Goal: Task Accomplishment & Management: Complete application form

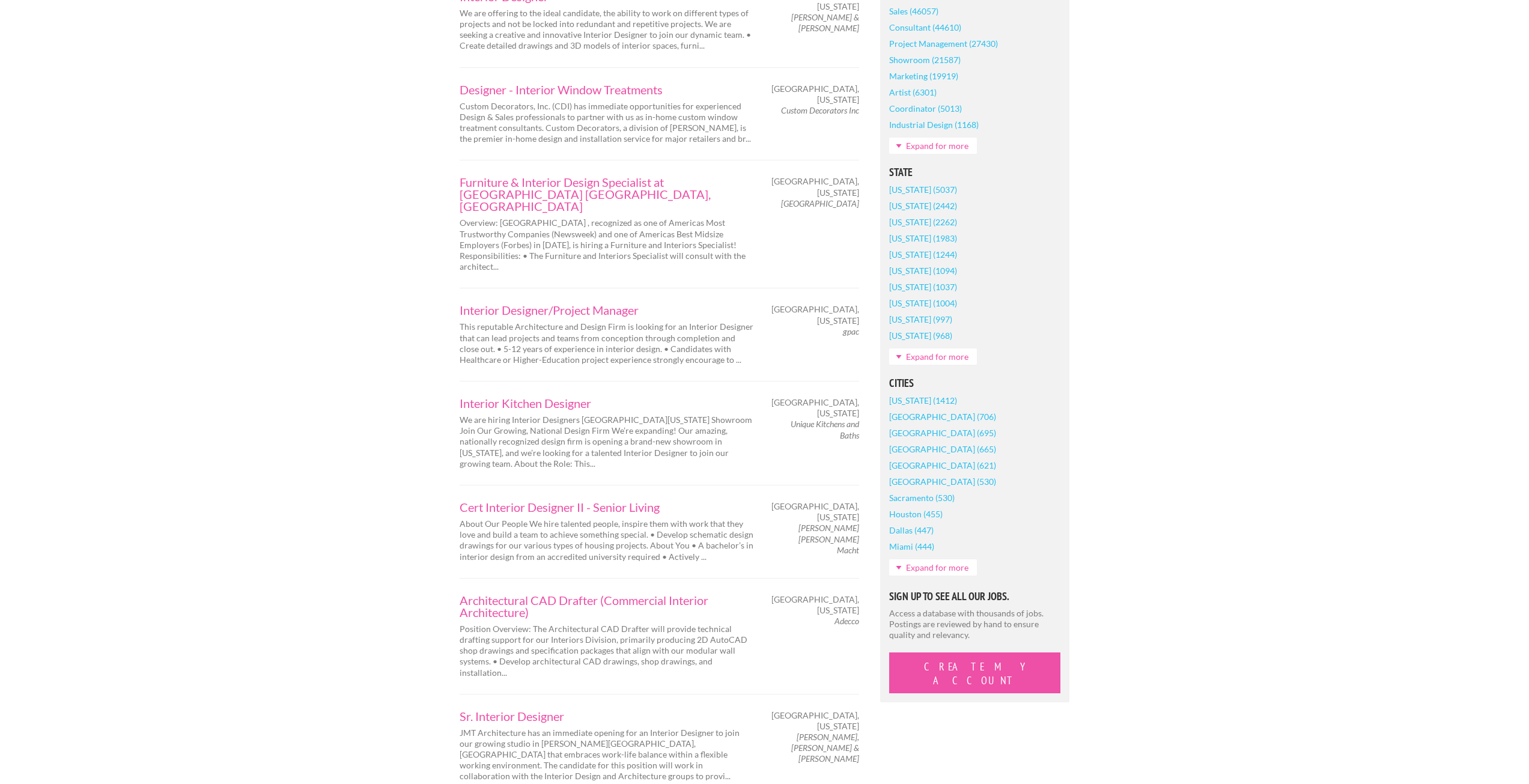
scroll to position [721, 0]
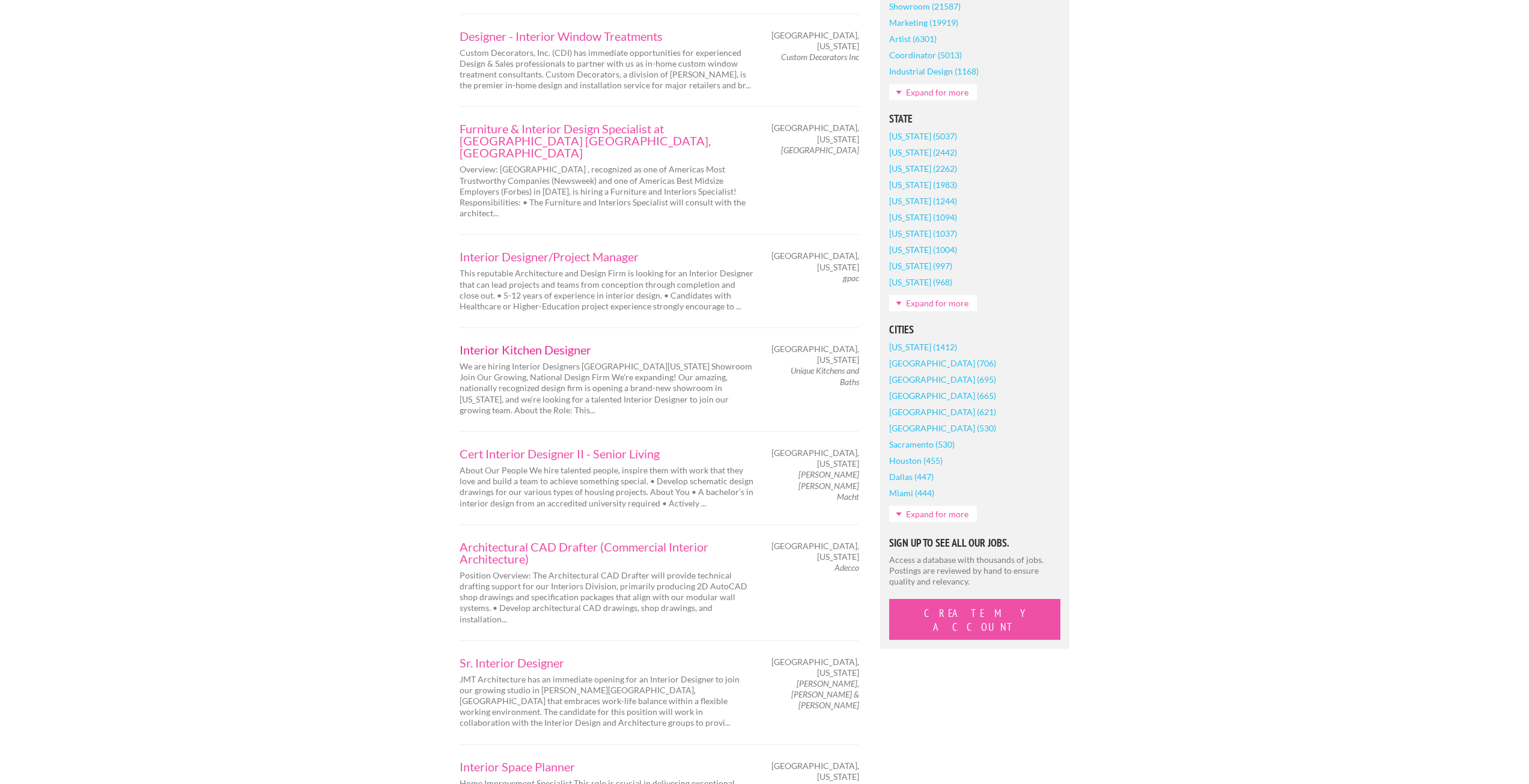
click at [553, 344] on link "Interior Kitchen Designer" at bounding box center [607, 349] width 295 height 12
click at [517, 327] on div "Interior Kitchen Designer We are hiring Interior Designers New [US_STATE] Showr…" at bounding box center [659, 379] width 400 height 104
click at [518, 344] on link "Interior Kitchen Designer" at bounding box center [607, 349] width 295 height 12
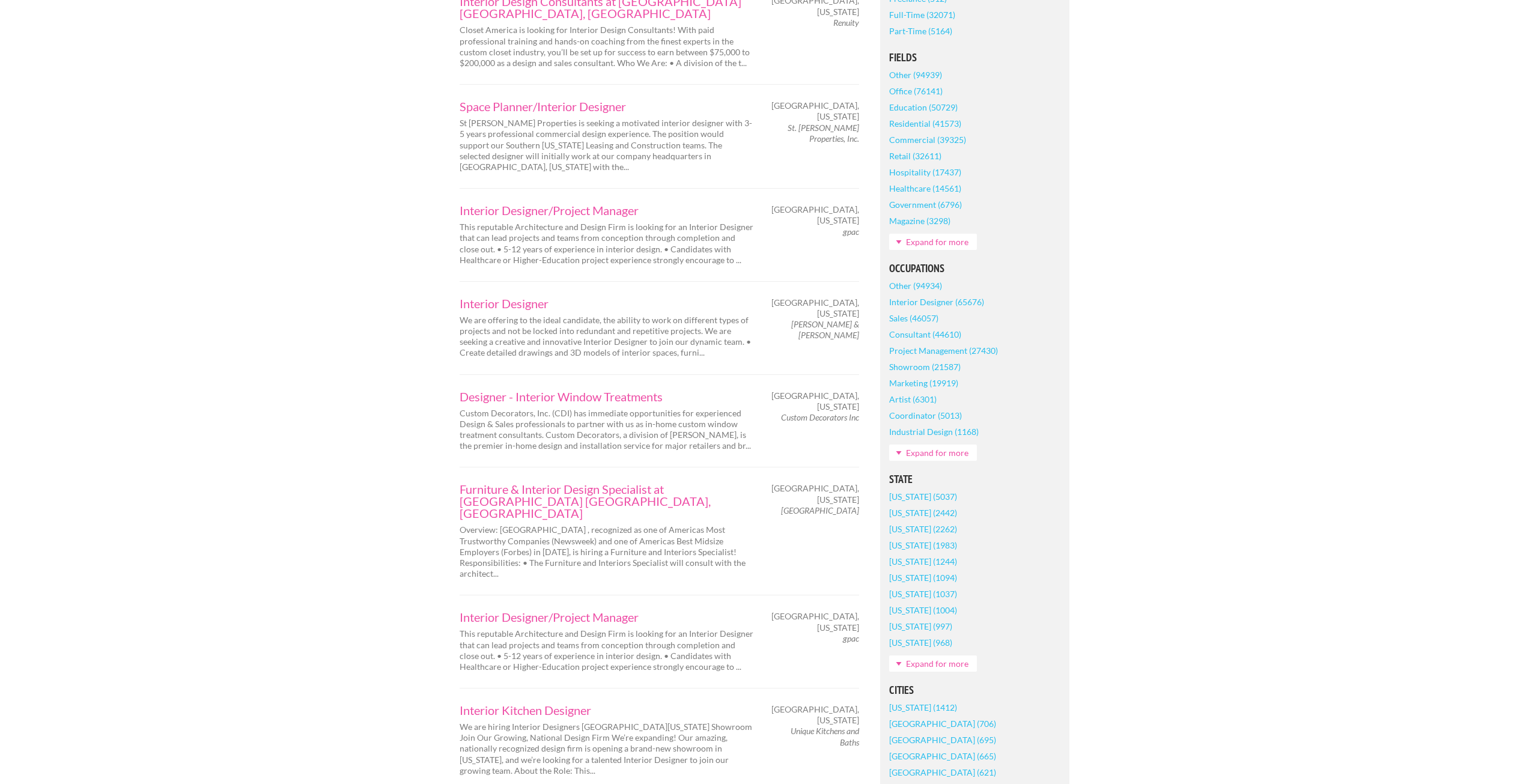
scroll to position [0, 0]
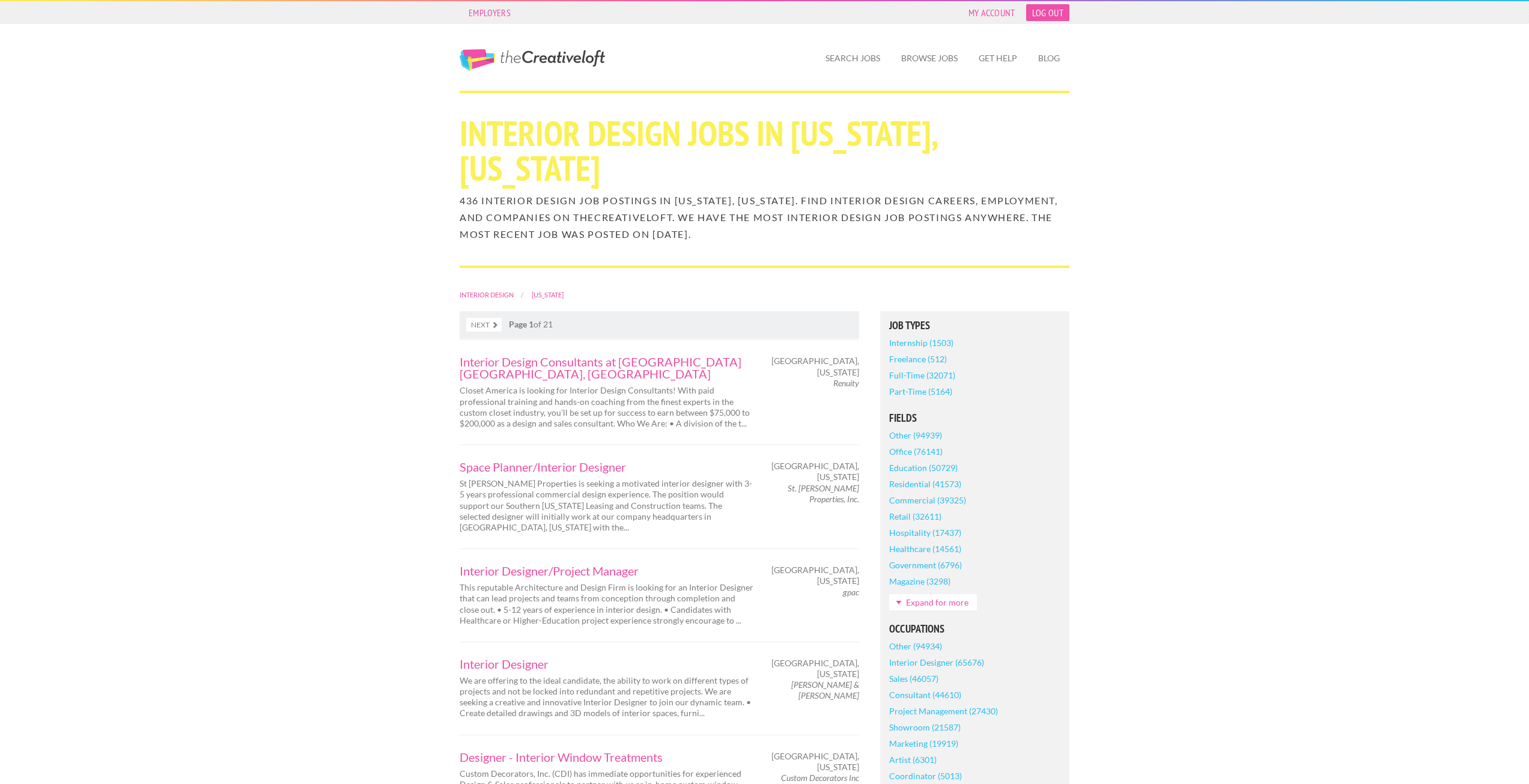
click at [1044, 19] on link "Log Out" at bounding box center [1047, 13] width 43 height 17
